Goal: Information Seeking & Learning: Understand process/instructions

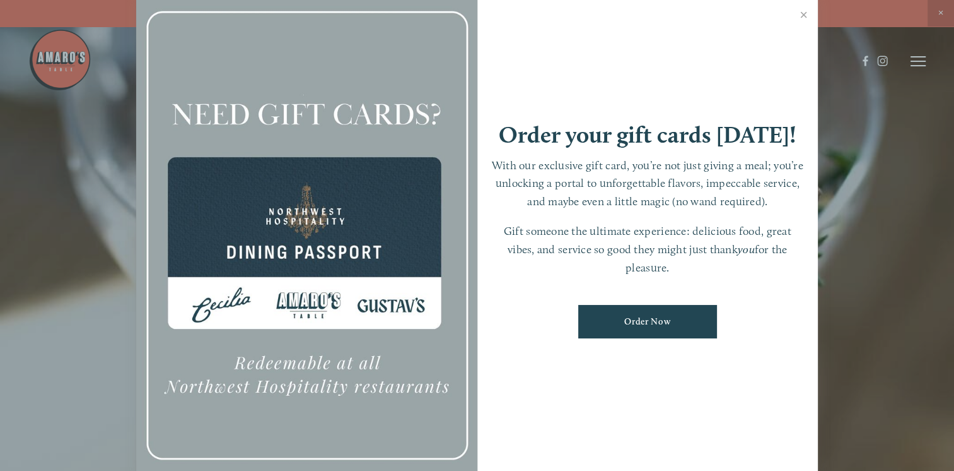
drag, startPoint x: 805, startPoint y: 17, endPoint x: 806, endPoint y: 24, distance: 7.0
click at [805, 18] on link "Close" at bounding box center [804, 16] width 25 height 35
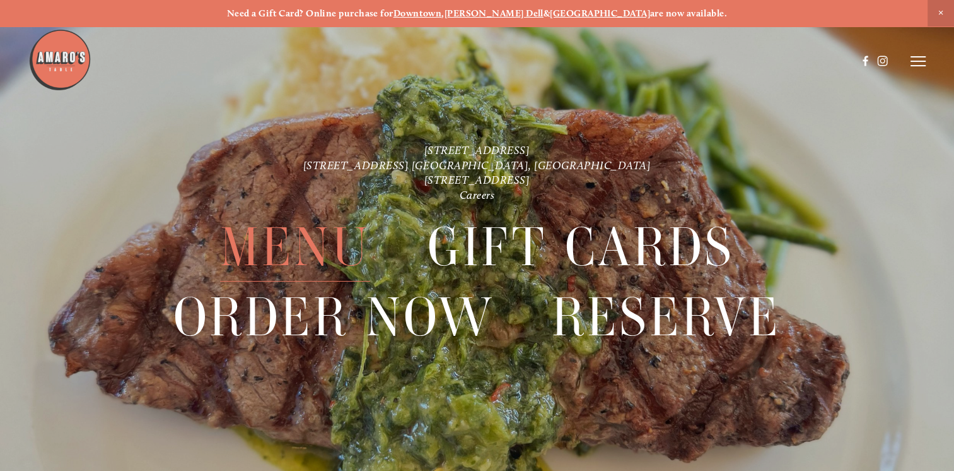
click at [293, 245] on span "Menu" at bounding box center [295, 247] width 150 height 69
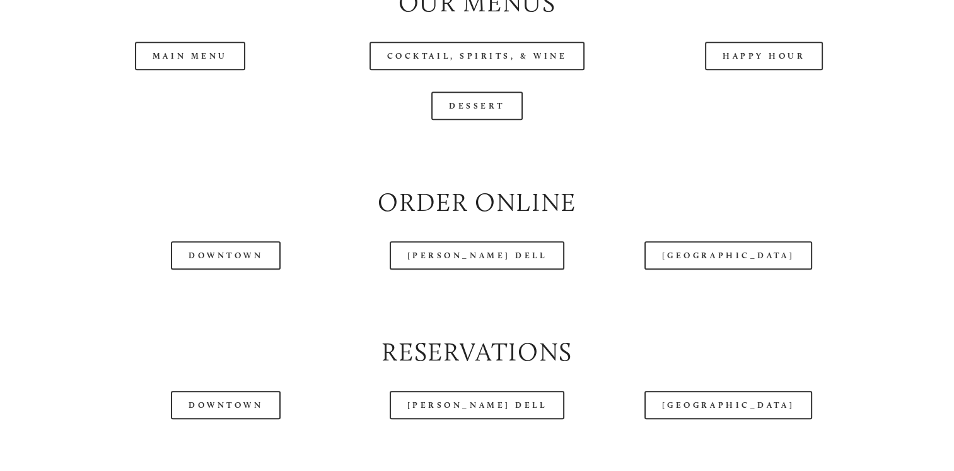
scroll to position [1325, 0]
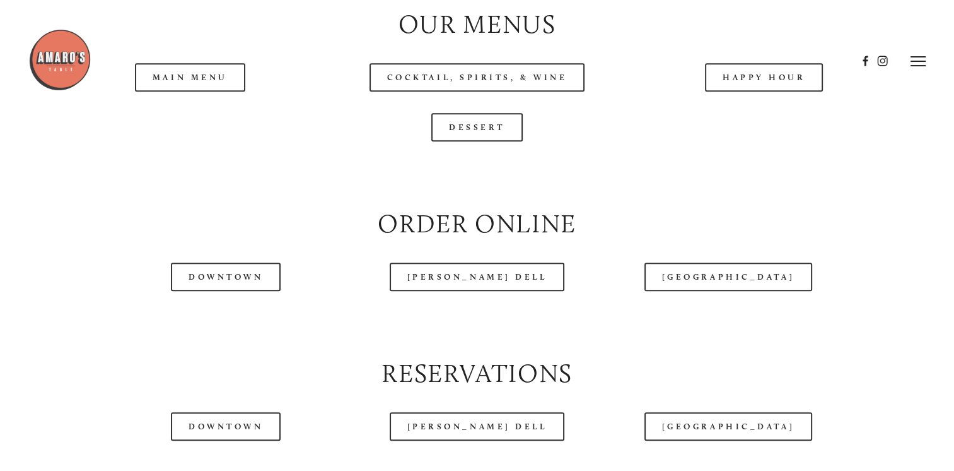
click at [173, 103] on header "Menu Order Now Visit Gallery 0" at bounding box center [476, 61] width 897 height 122
click at [188, 112] on header "Menu Order Now Visit Gallery 0" at bounding box center [476, 61] width 897 height 122
click at [204, 106] on header "Menu Order Now Visit Gallery 0" at bounding box center [476, 61] width 897 height 122
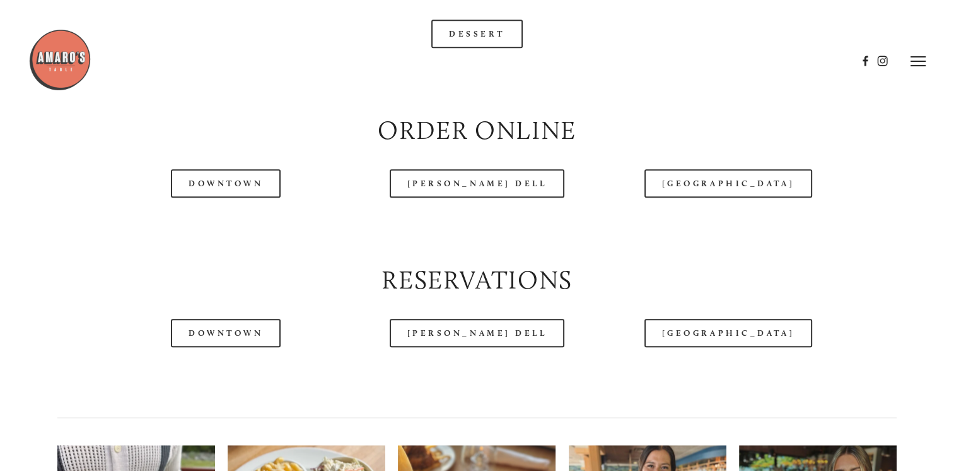
scroll to position [1388, 0]
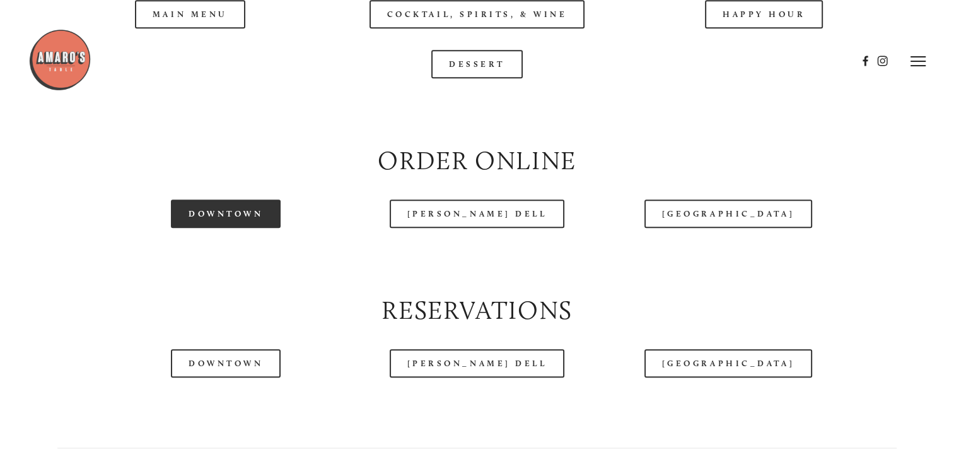
click at [199, 228] on link "Downtown" at bounding box center [226, 213] width 110 height 28
